Goal: Task Accomplishment & Management: Use online tool/utility

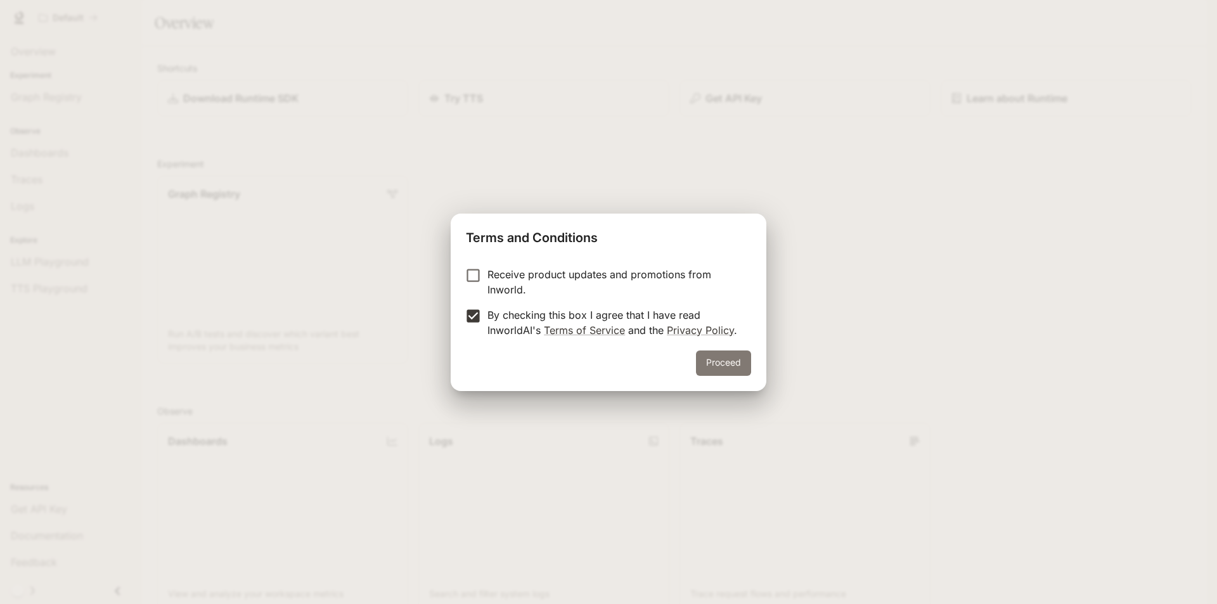
click at [732, 373] on button "Proceed" at bounding box center [723, 363] width 55 height 25
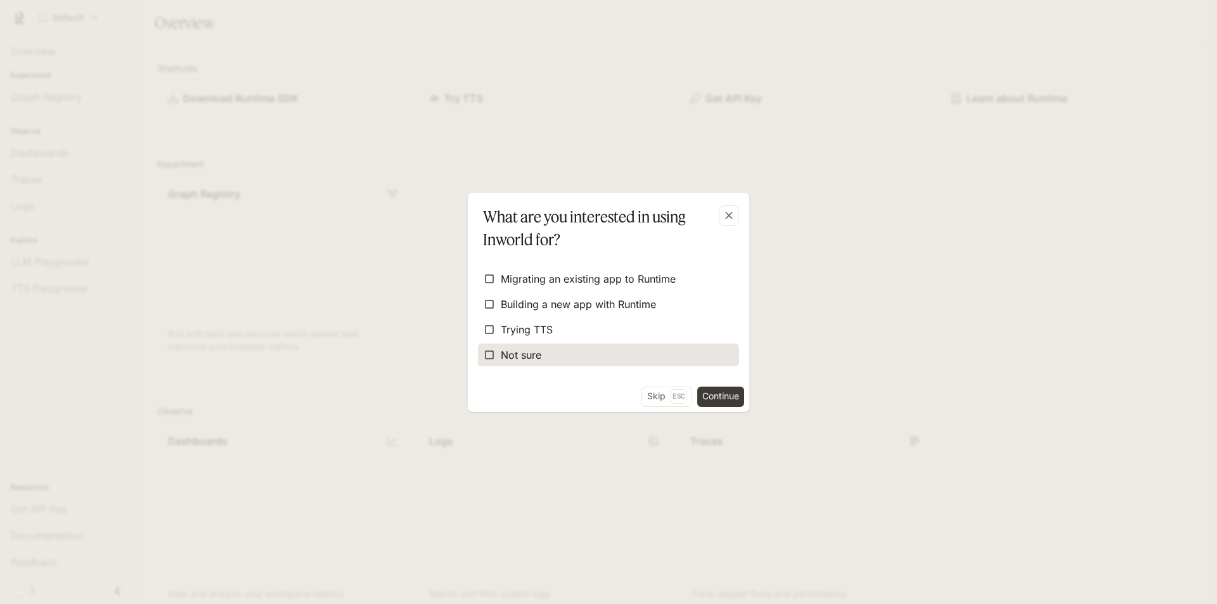
click at [517, 354] on span "Not sure" at bounding box center [521, 354] width 41 height 15
click at [726, 403] on button "Continue" at bounding box center [720, 397] width 47 height 20
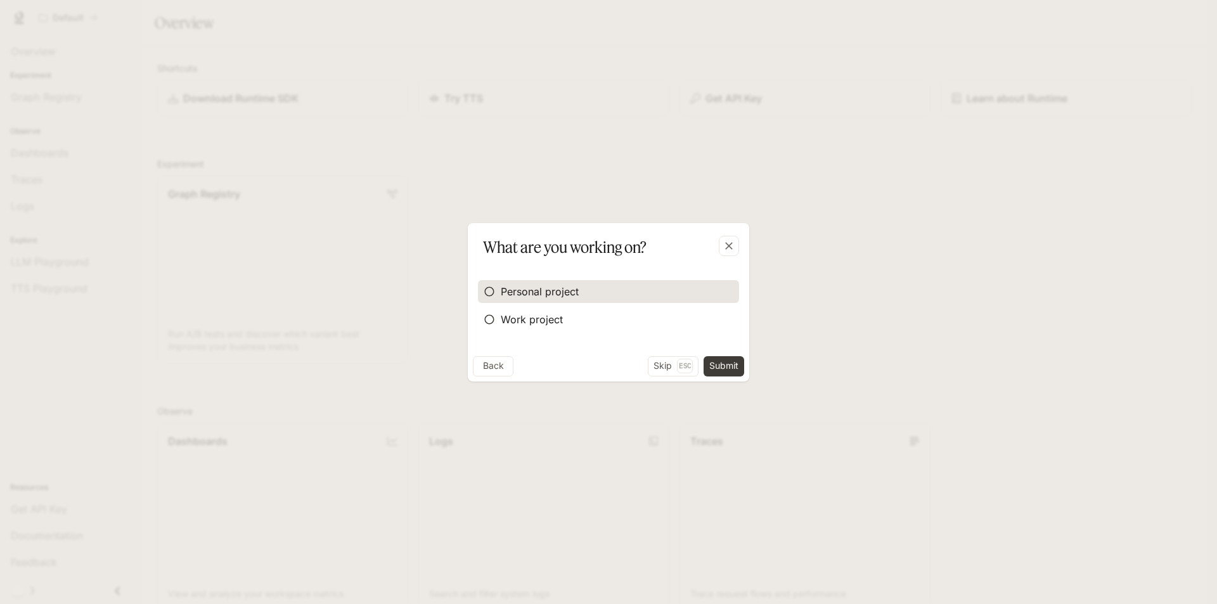
click at [546, 296] on span "Personal project" at bounding box center [540, 291] width 78 height 15
click at [662, 373] on button "Skip Esc" at bounding box center [673, 366] width 51 height 20
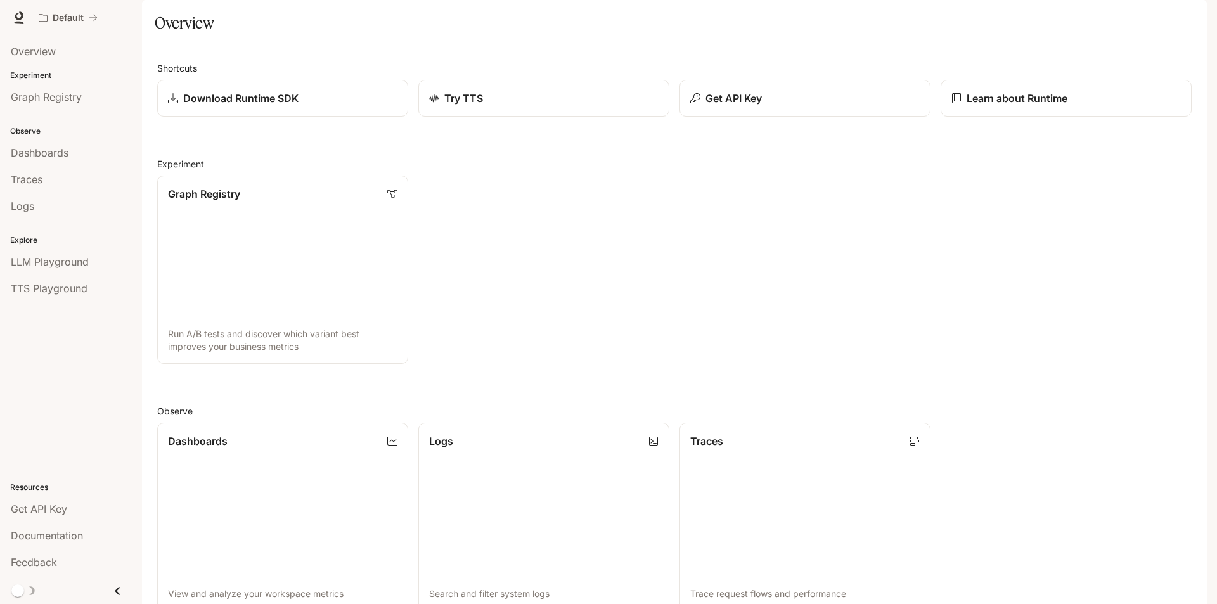
click at [51, 192] on li "Traces" at bounding box center [71, 179] width 142 height 27
click at [46, 197] on link "Logs" at bounding box center [71, 206] width 132 height 24
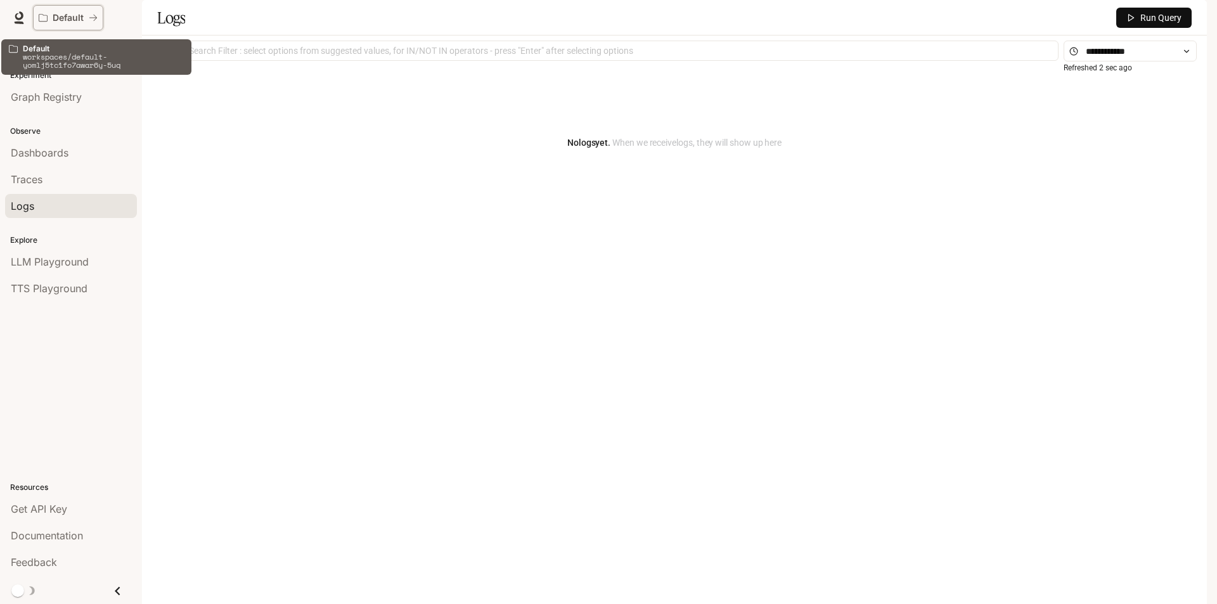
click at [89, 13] on icon "All workspaces" at bounding box center [93, 17] width 9 height 9
